Goal: Information Seeking & Learning: Learn about a topic

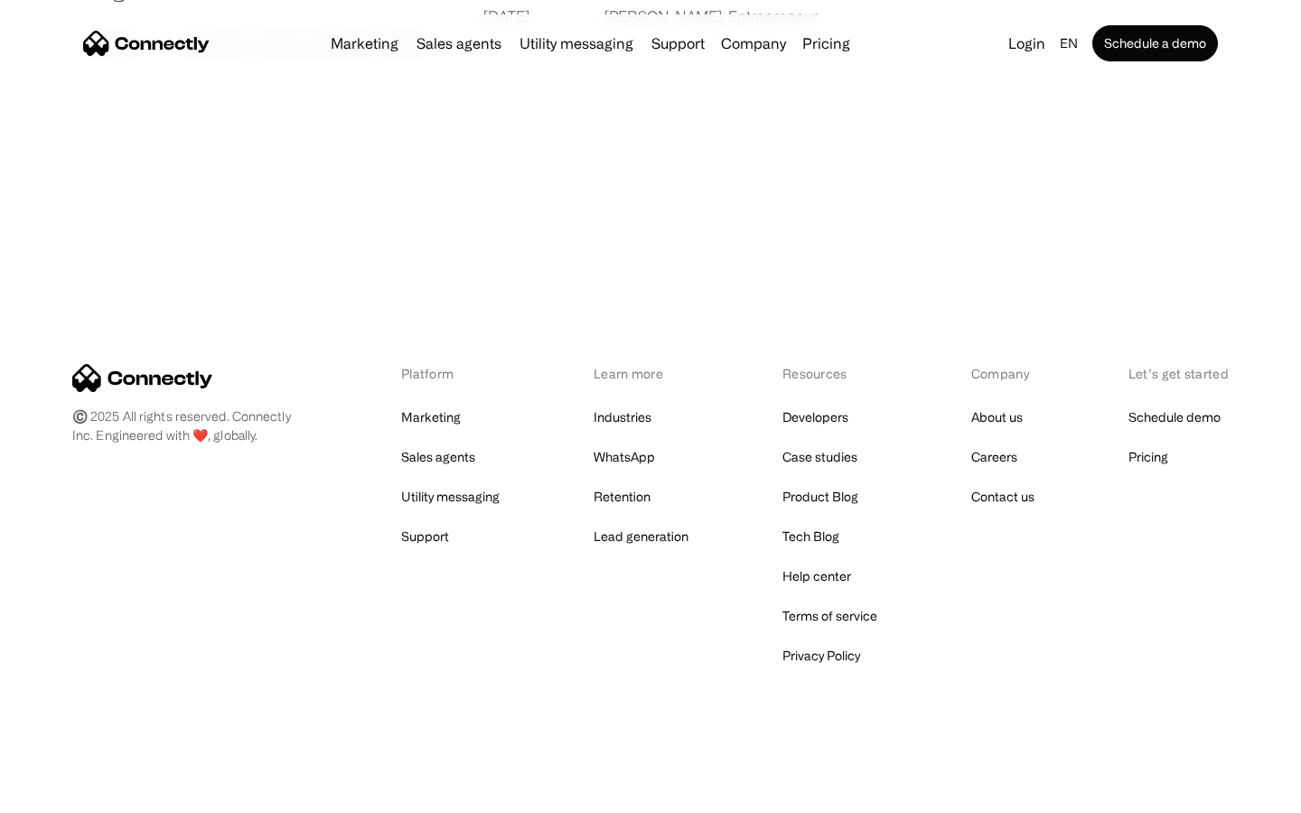
scroll to position [3471, 0]
